Goal: Task Accomplishment & Management: Complete application form

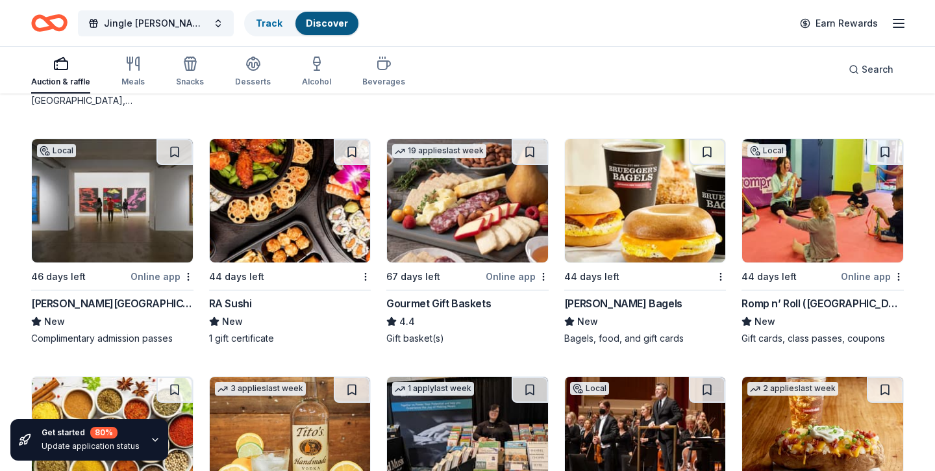
scroll to position [2094, 0]
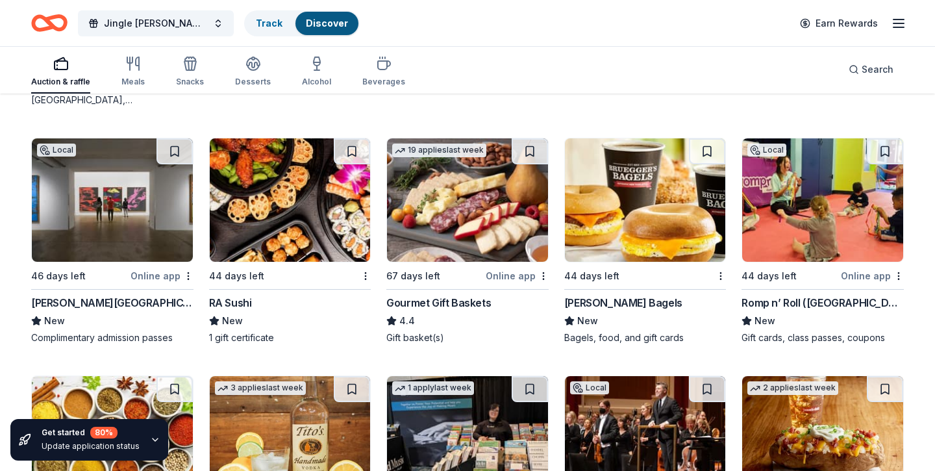
click at [478, 229] on img at bounding box center [467, 199] width 161 height 123
click at [791, 221] on img at bounding box center [822, 199] width 161 height 123
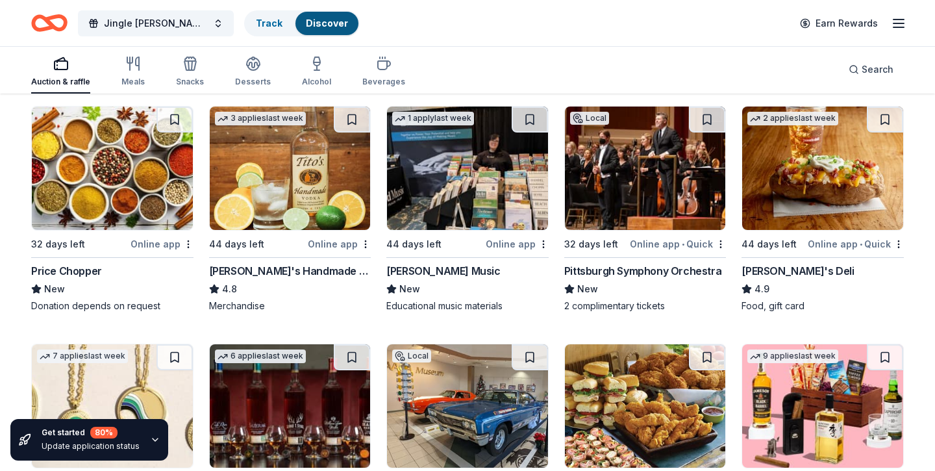
scroll to position [2377, 0]
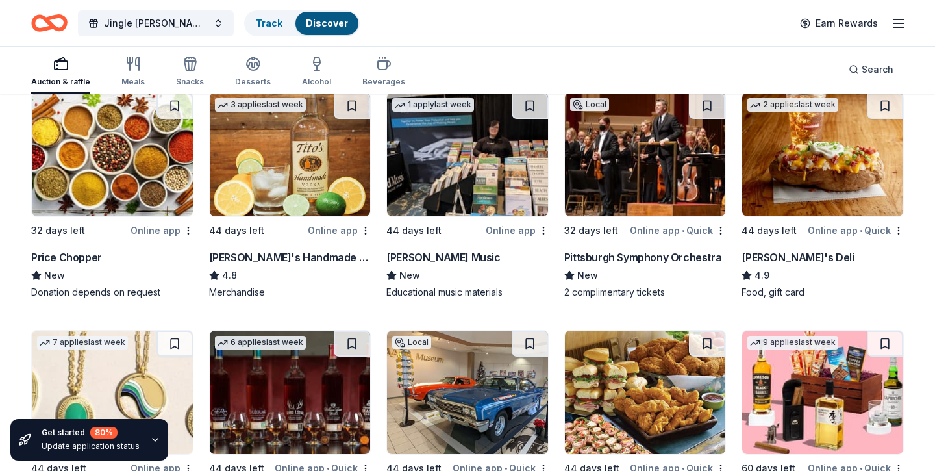
click at [786, 183] on img at bounding box center [822, 154] width 161 height 123
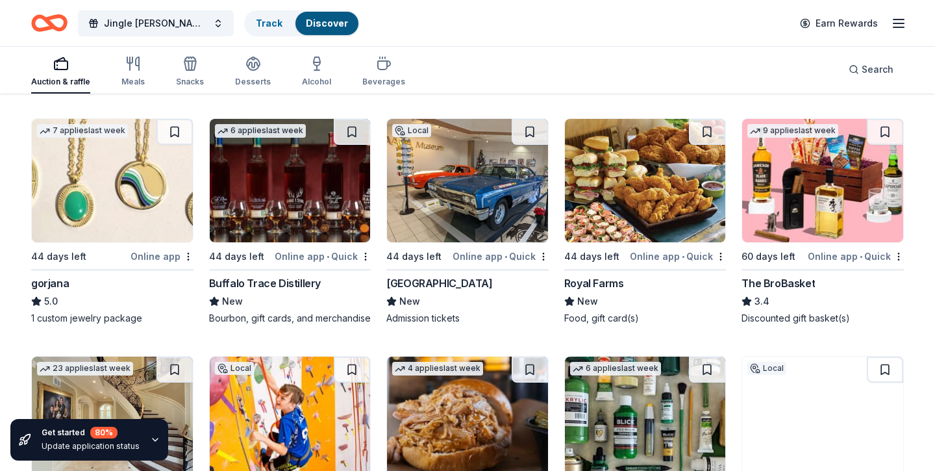
scroll to position [2595, 0]
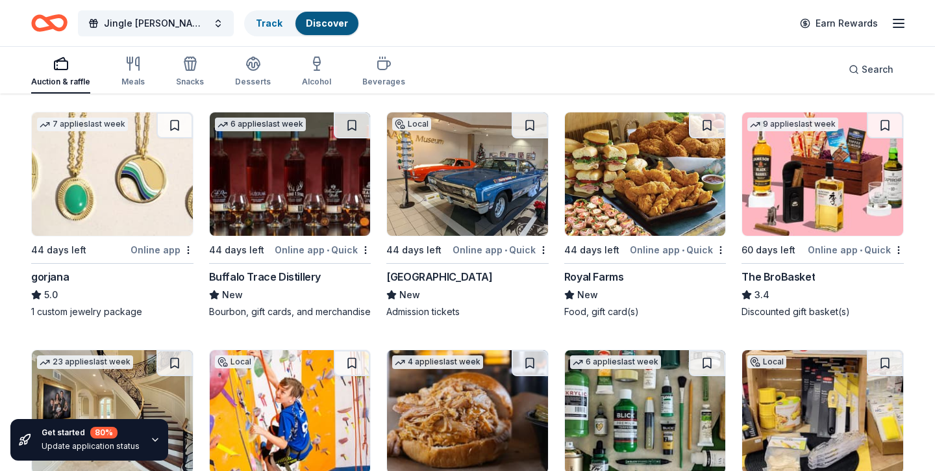
click at [318, 225] on img at bounding box center [290, 173] width 161 height 123
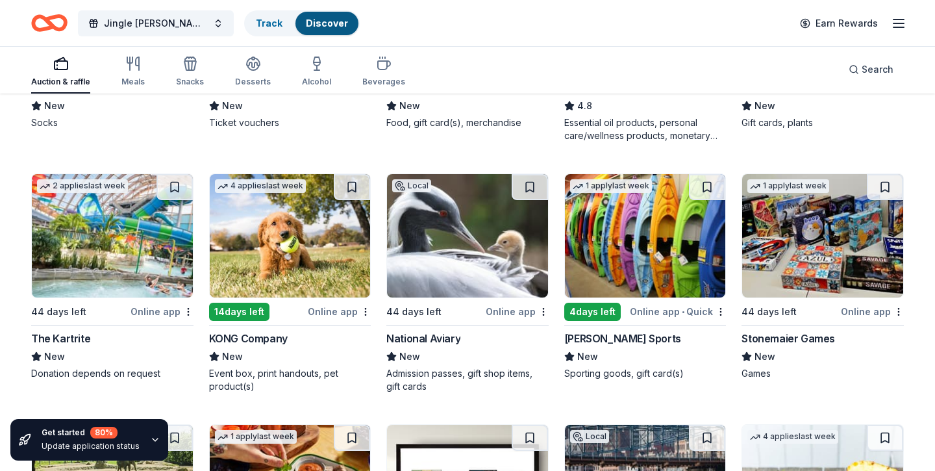
scroll to position [3557, 0]
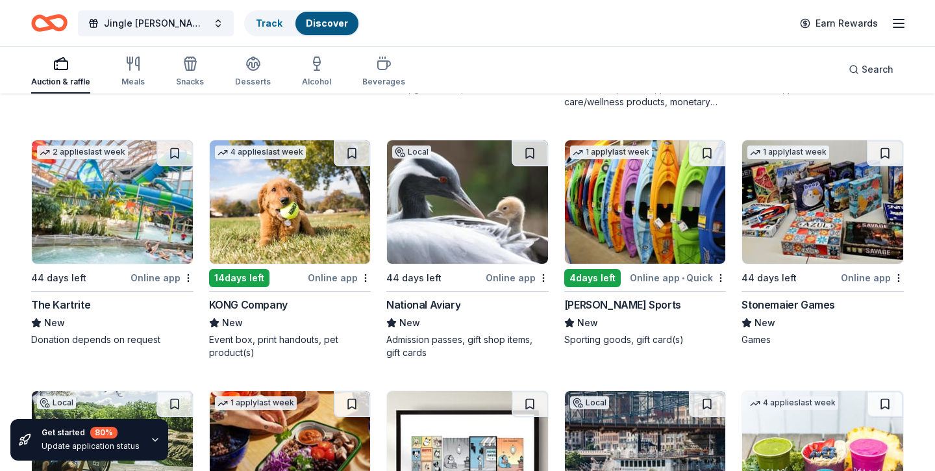
click at [444, 233] on img at bounding box center [467, 201] width 161 height 123
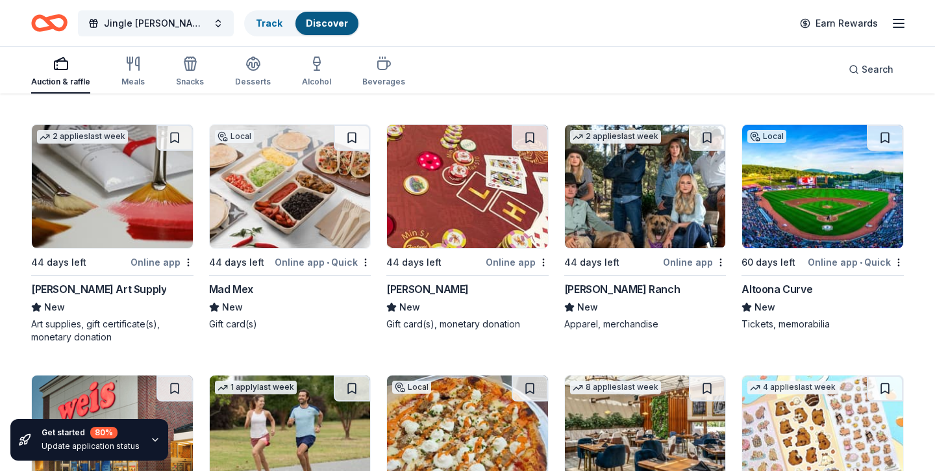
scroll to position [4088, 0]
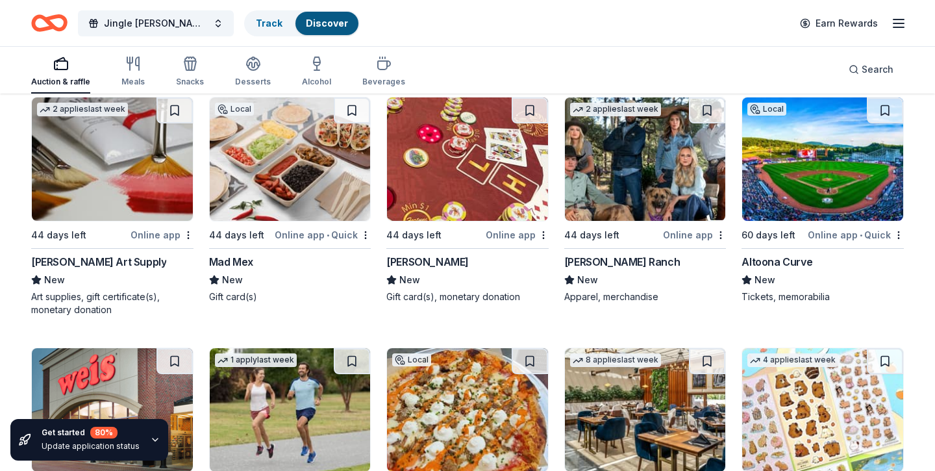
click at [144, 149] on img at bounding box center [112, 158] width 161 height 123
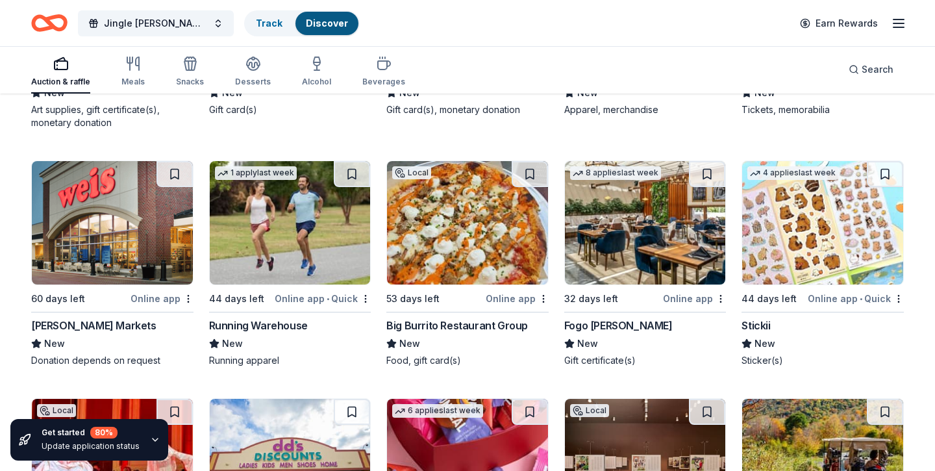
scroll to position [4317, 0]
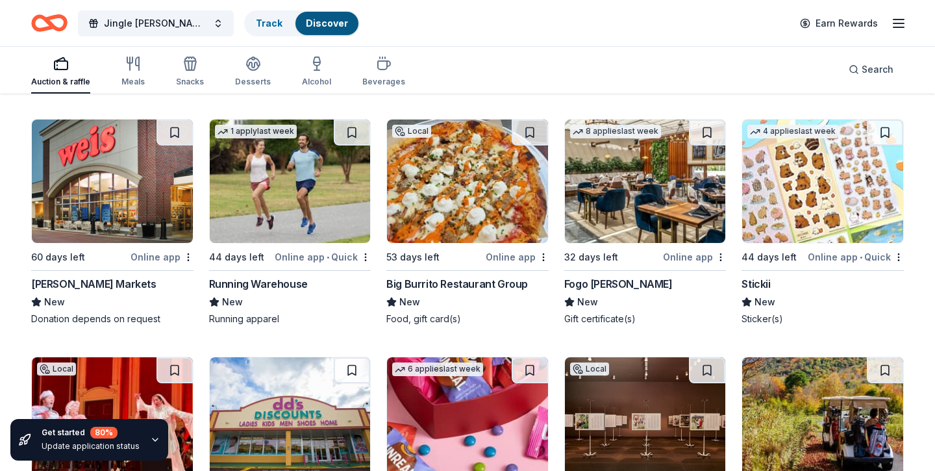
click at [619, 207] on img at bounding box center [645, 180] width 161 height 123
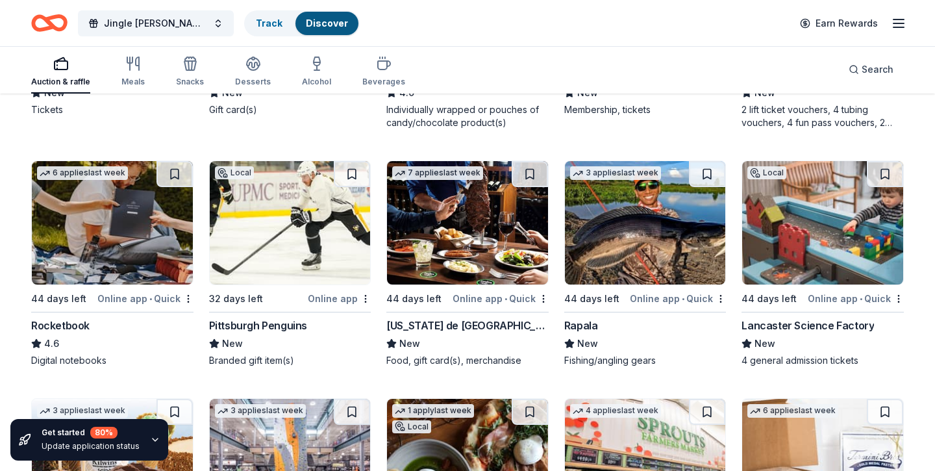
scroll to position [4842, 0]
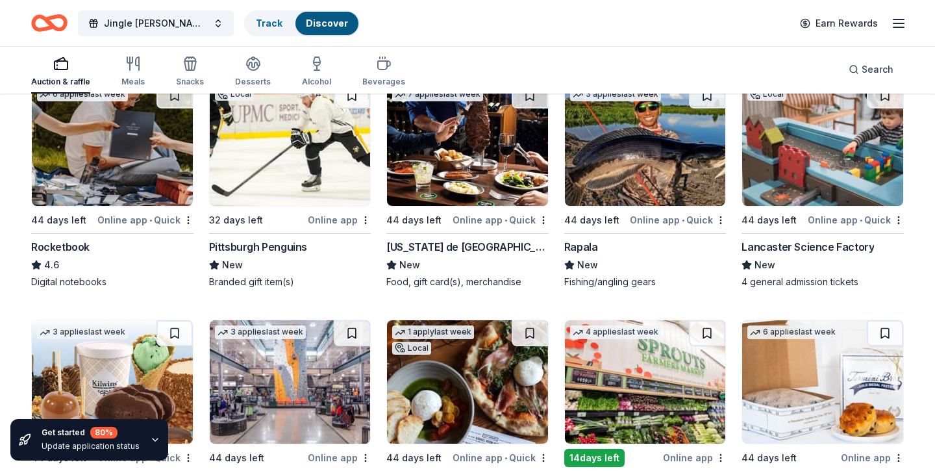
click at [482, 176] on img at bounding box center [467, 143] width 161 height 123
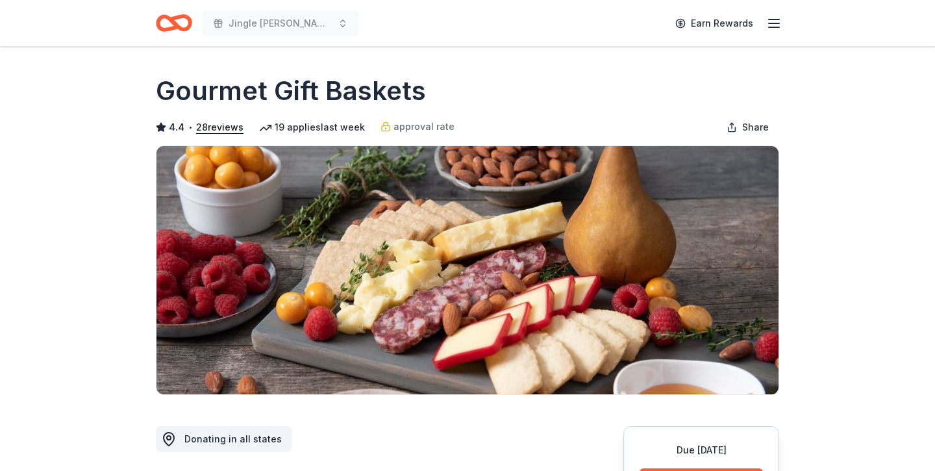
scroll to position [290, 0]
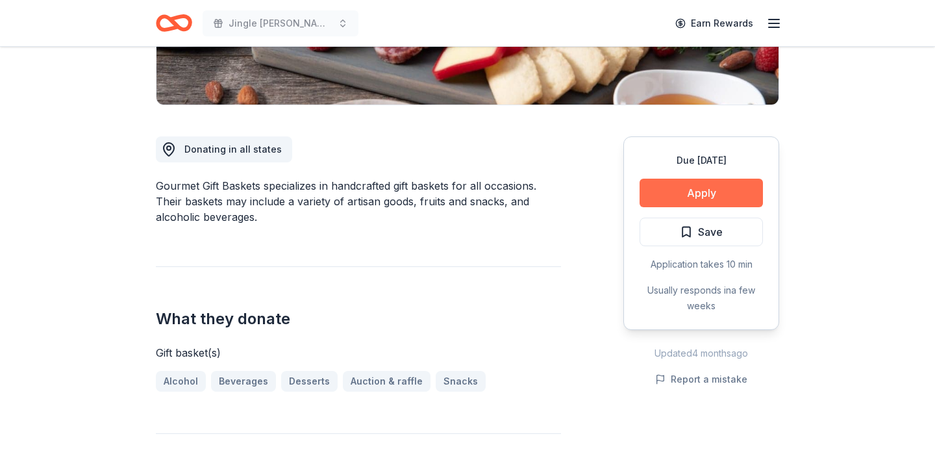
click at [709, 195] on button "Apply" at bounding box center [701, 193] width 123 height 29
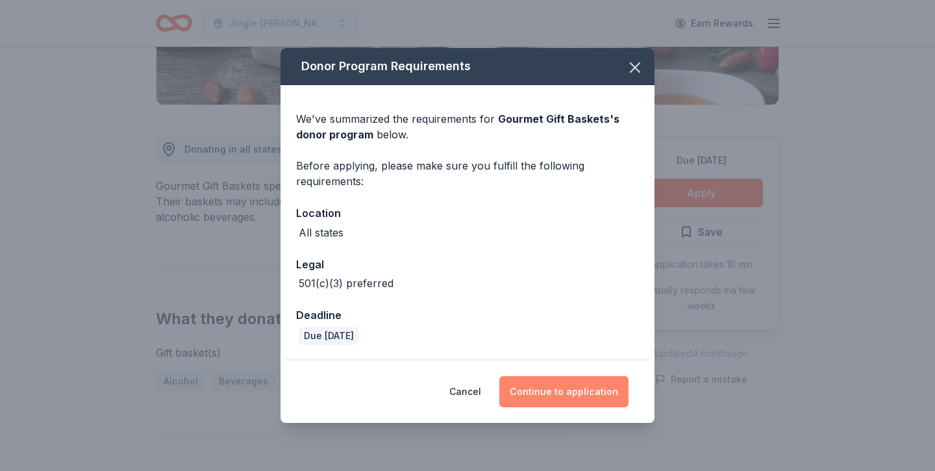
click at [571, 392] on button "Continue to application" at bounding box center [563, 391] width 129 height 31
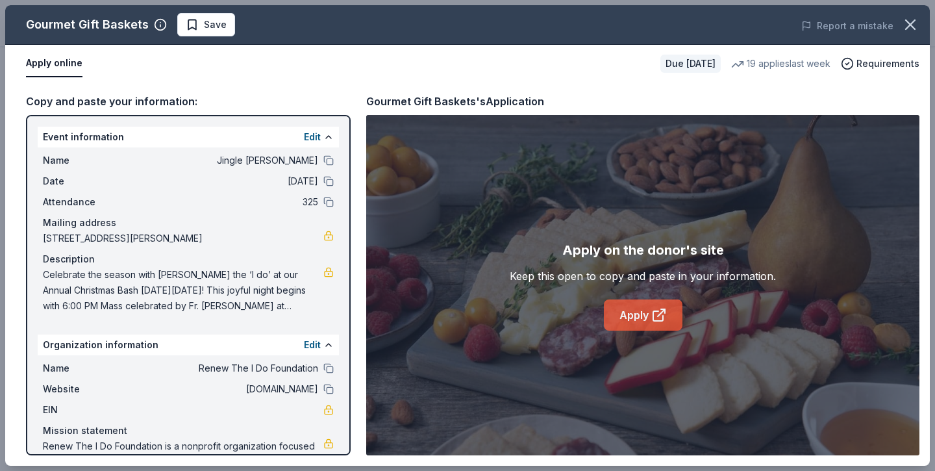
click at [623, 315] on link "Apply" at bounding box center [643, 314] width 79 height 31
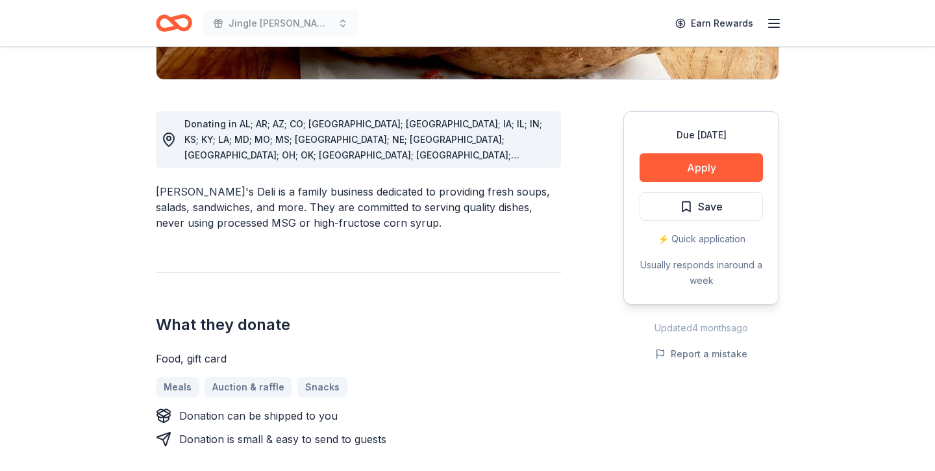
scroll to position [334, 0]
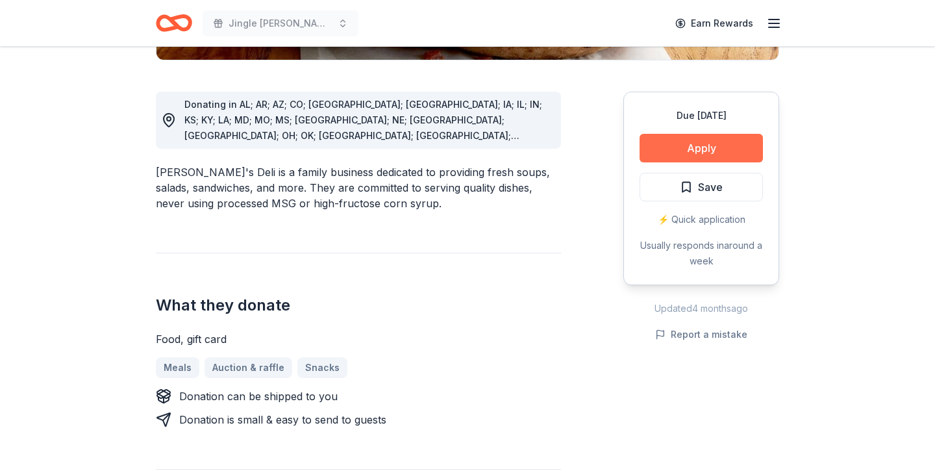
click at [688, 149] on button "Apply" at bounding box center [701, 148] width 123 height 29
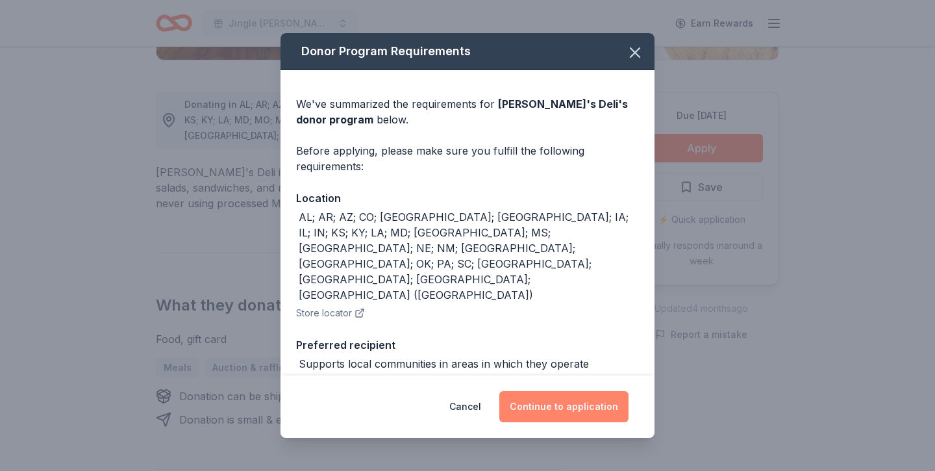
click at [551, 412] on button "Continue to application" at bounding box center [563, 406] width 129 height 31
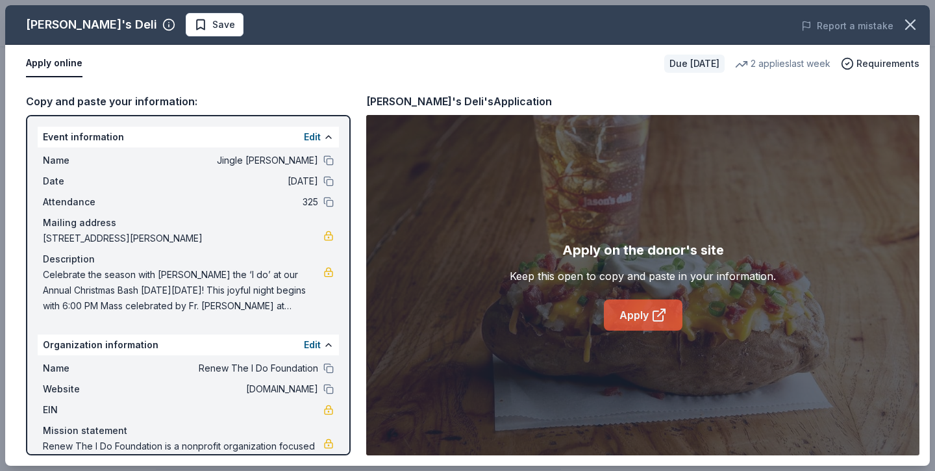
click at [633, 323] on link "Apply" at bounding box center [643, 314] width 79 height 31
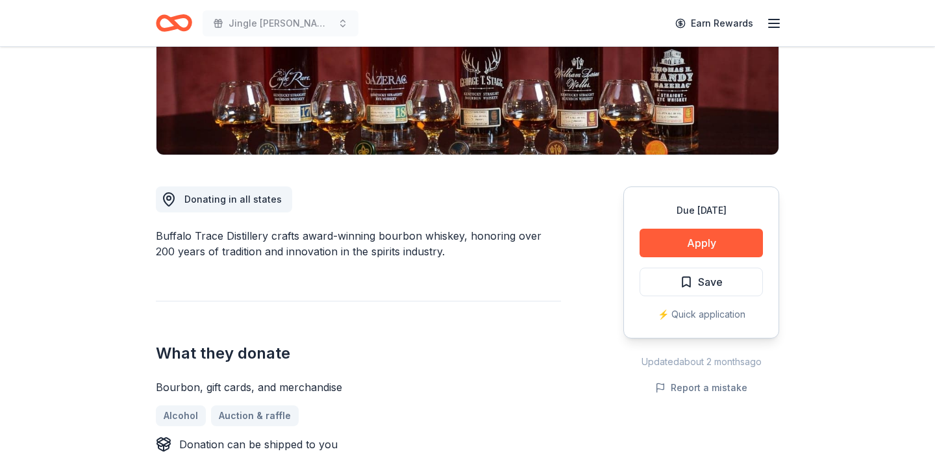
scroll to position [276, 0]
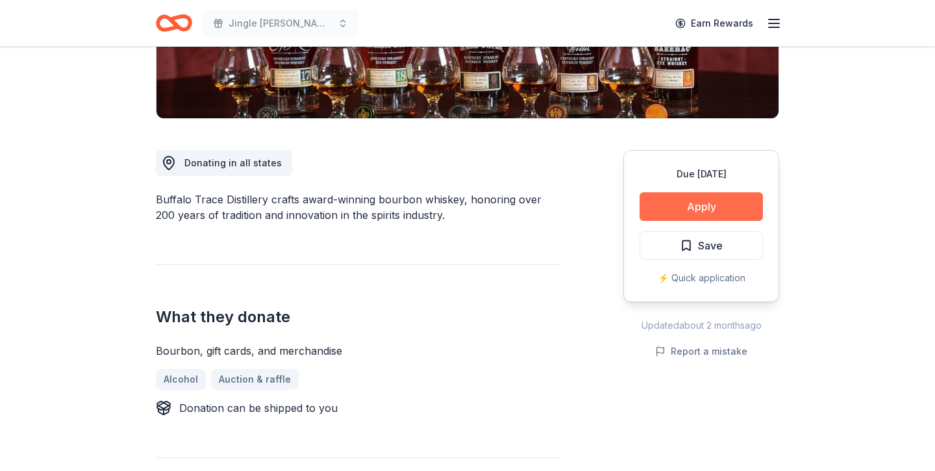
click at [697, 199] on button "Apply" at bounding box center [701, 206] width 123 height 29
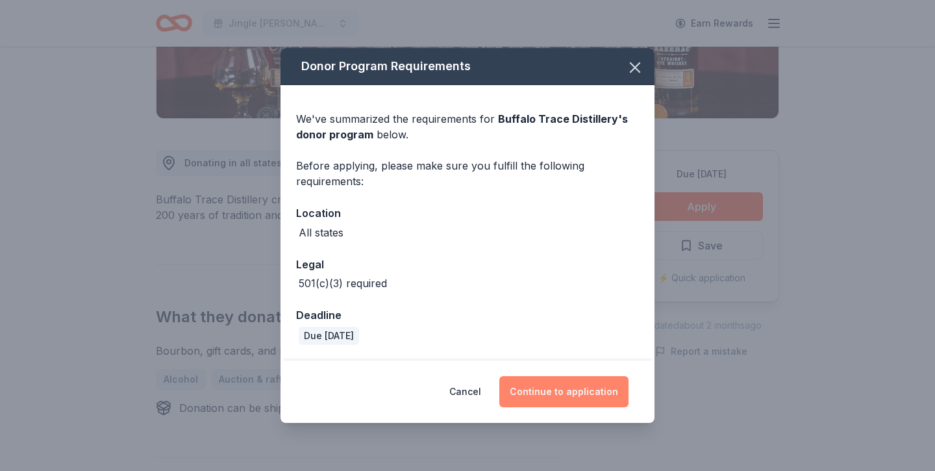
click at [578, 388] on button "Continue to application" at bounding box center [563, 391] width 129 height 31
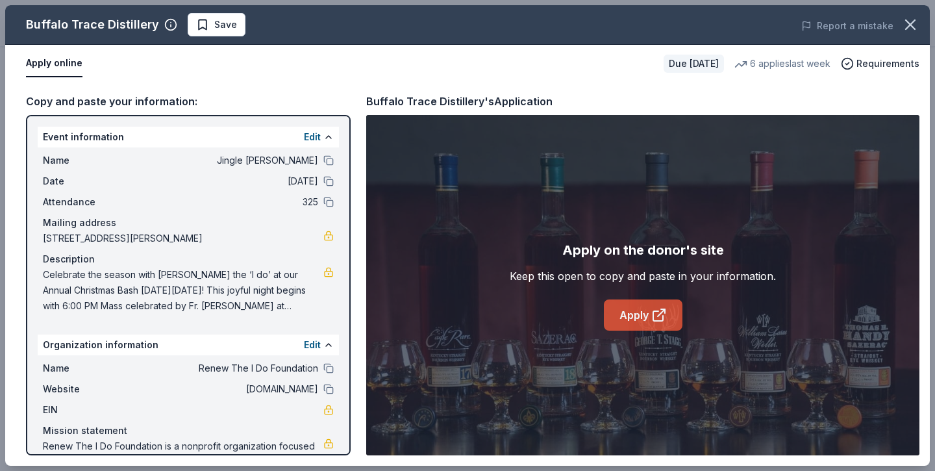
click at [624, 326] on link "Apply" at bounding box center [643, 314] width 79 height 31
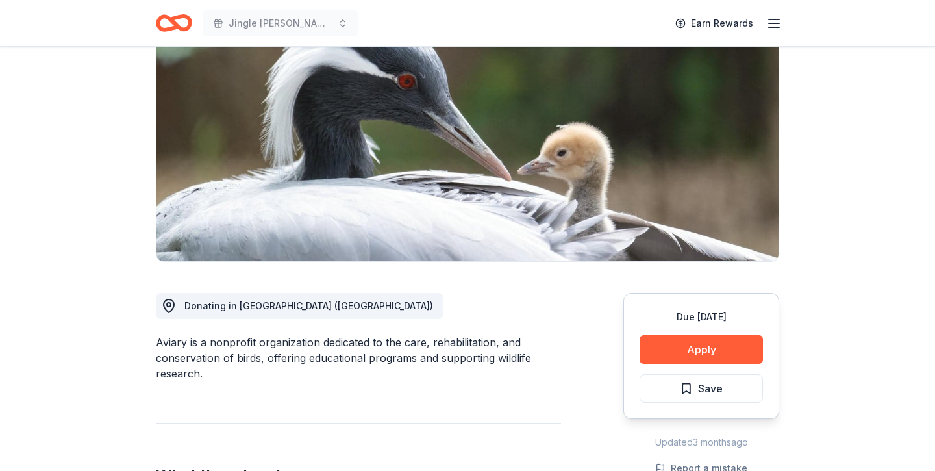
scroll to position [161, 0]
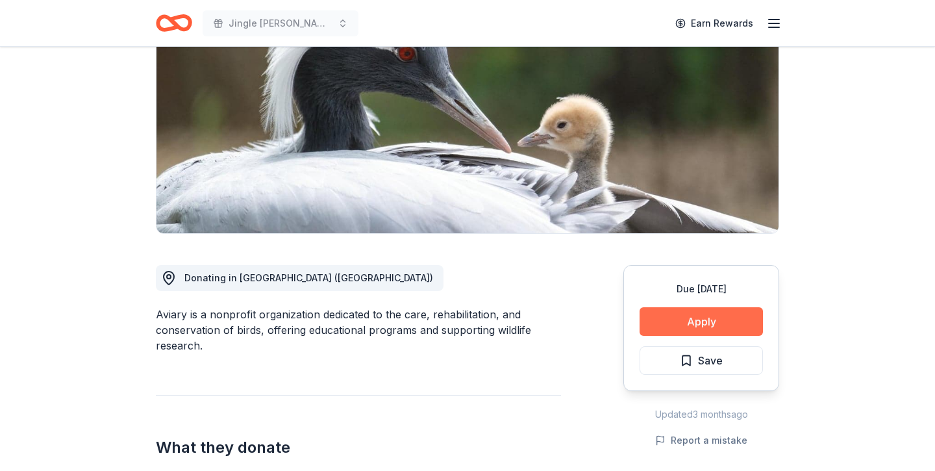
click at [697, 323] on button "Apply" at bounding box center [701, 321] width 123 height 29
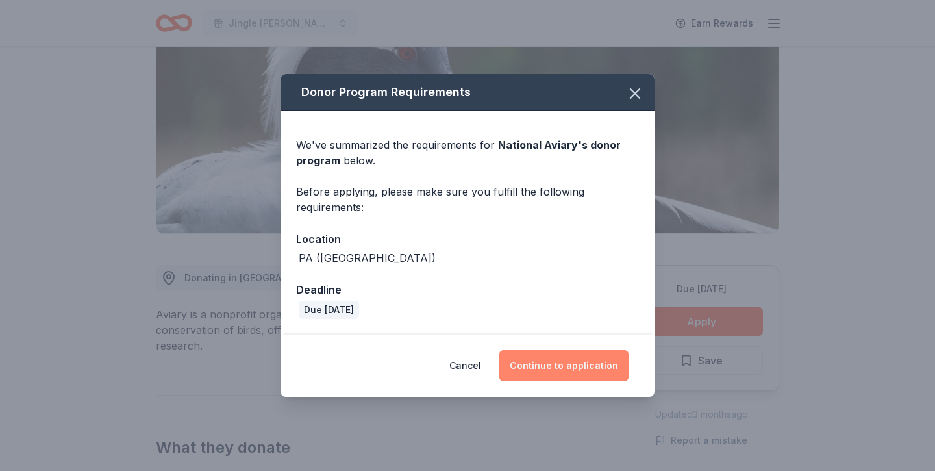
click at [584, 360] on button "Continue to application" at bounding box center [563, 365] width 129 height 31
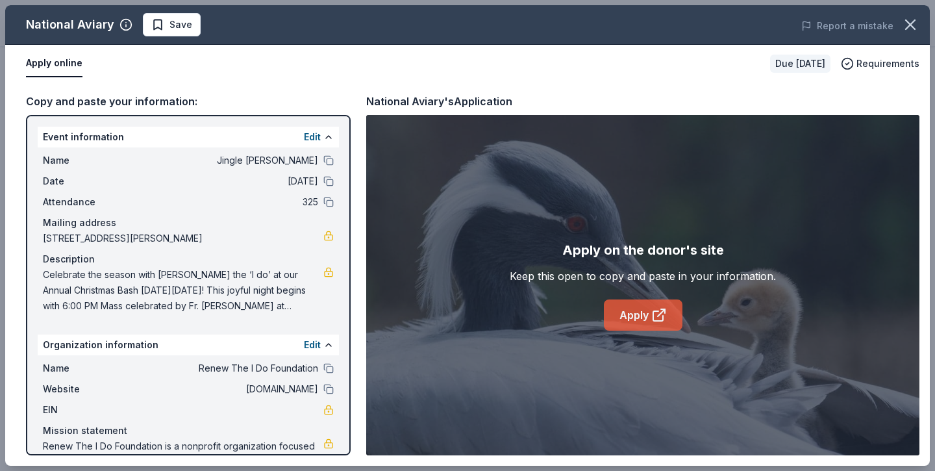
click at [631, 314] on link "Apply" at bounding box center [643, 314] width 79 height 31
click at [915, 23] on icon "button" at bounding box center [910, 25] width 18 height 18
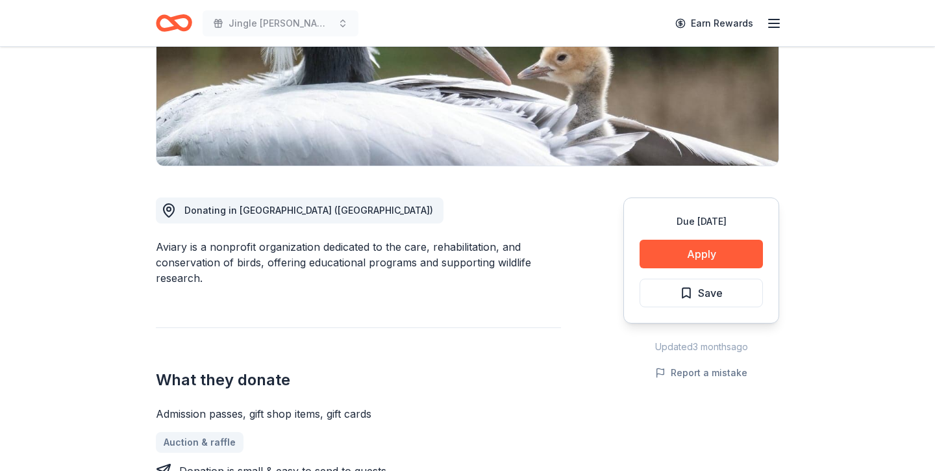
scroll to position [416, 0]
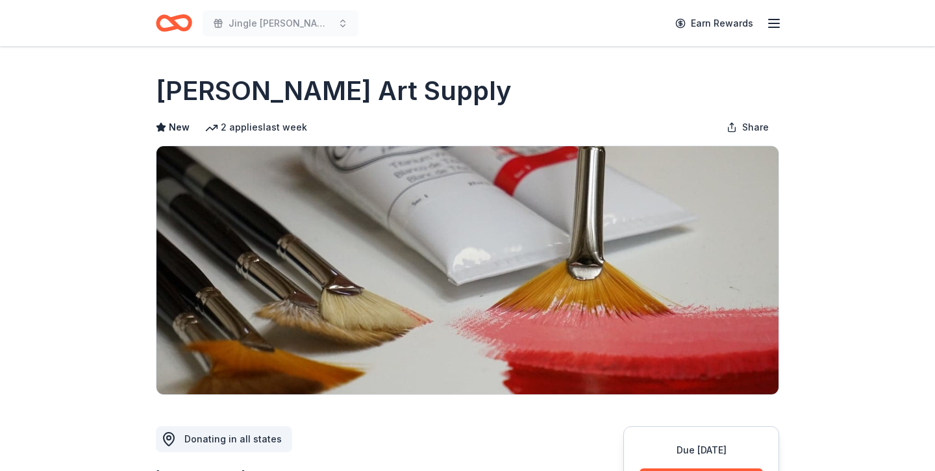
scroll to position [358, 0]
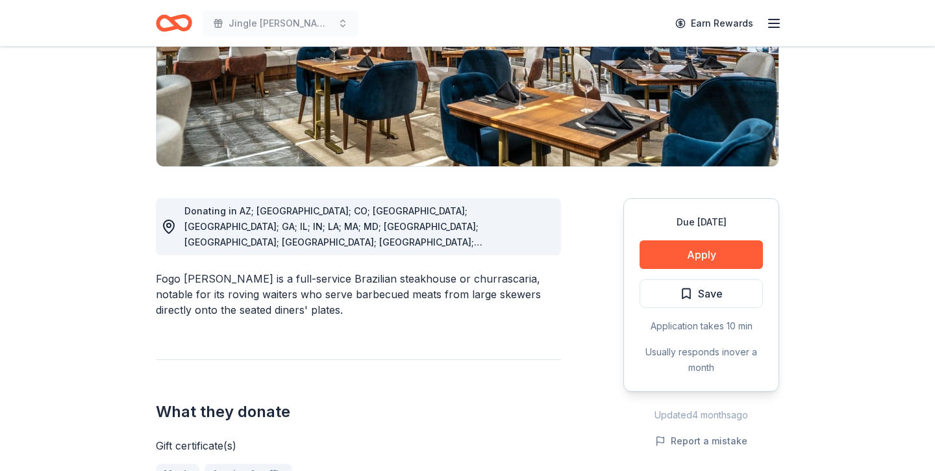
scroll to position [242, 0]
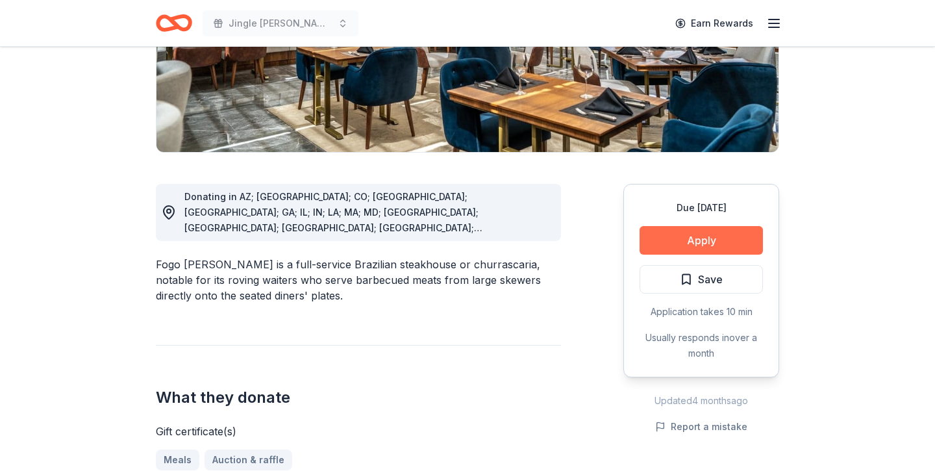
click at [709, 238] on button "Apply" at bounding box center [701, 240] width 123 height 29
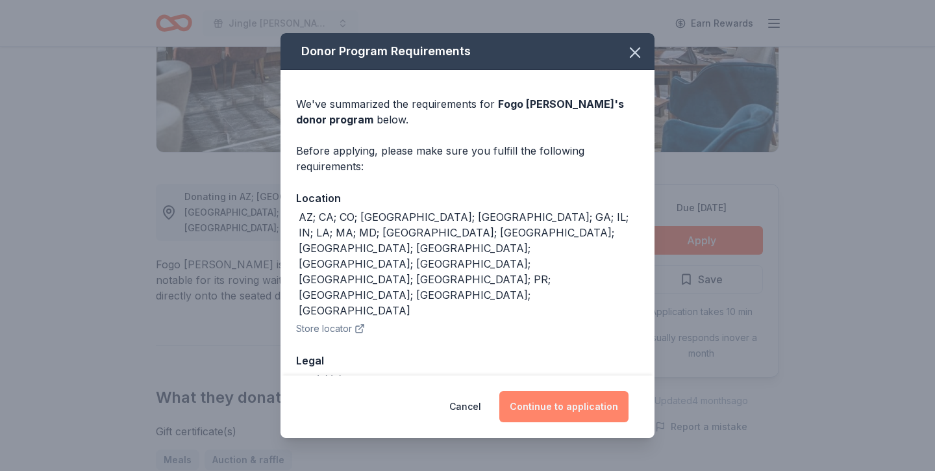
click at [575, 412] on button "Continue to application" at bounding box center [563, 406] width 129 height 31
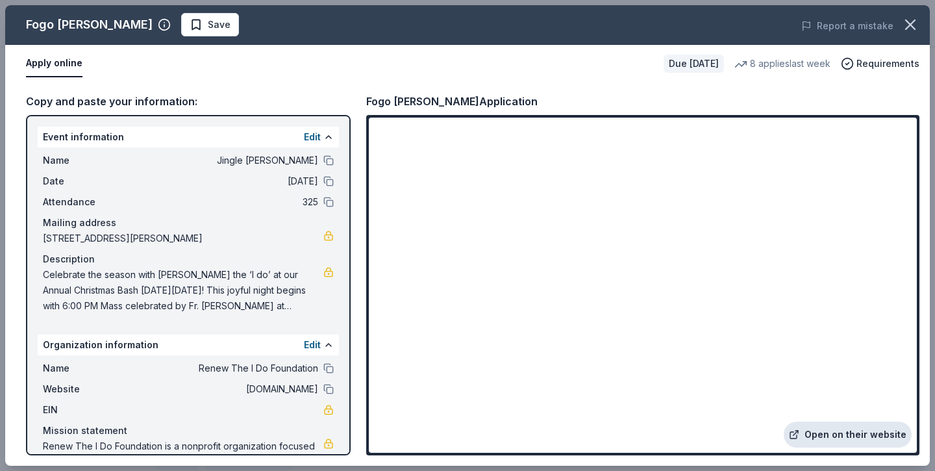
click at [844, 437] on link "Open on their website" at bounding box center [848, 434] width 128 height 26
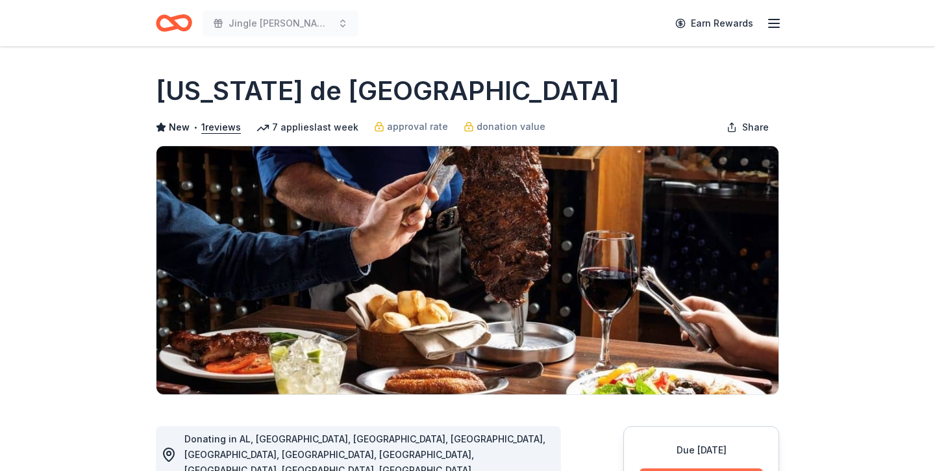
scroll to position [97, 0]
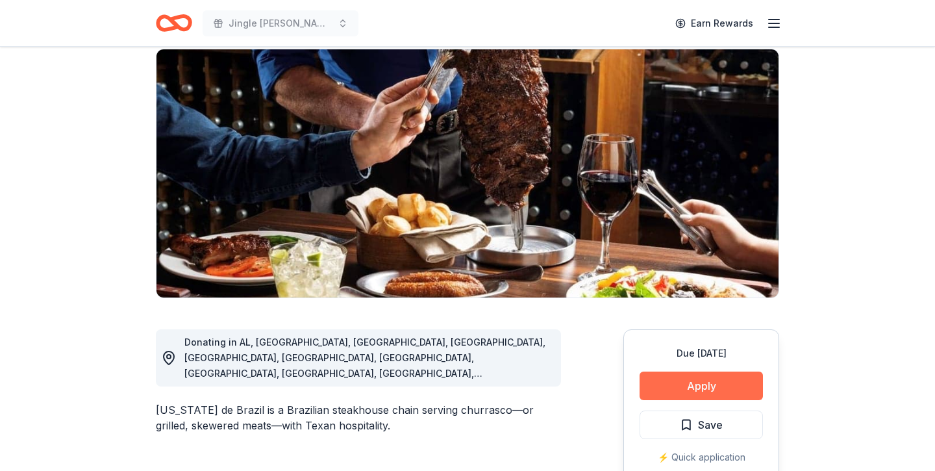
click at [669, 382] on button "Apply" at bounding box center [701, 385] width 123 height 29
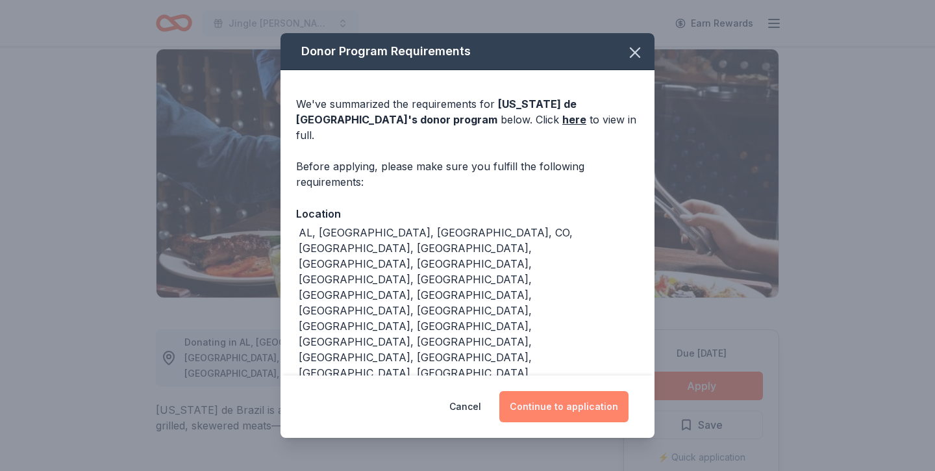
click at [569, 391] on button "Continue to application" at bounding box center [563, 406] width 129 height 31
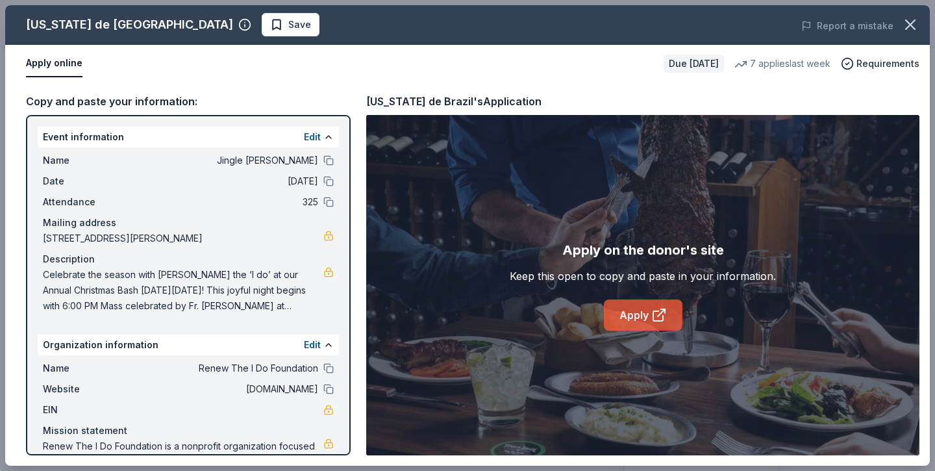
click at [621, 320] on link "Apply" at bounding box center [643, 314] width 79 height 31
